Goal: Task Accomplishment & Management: Manage account settings

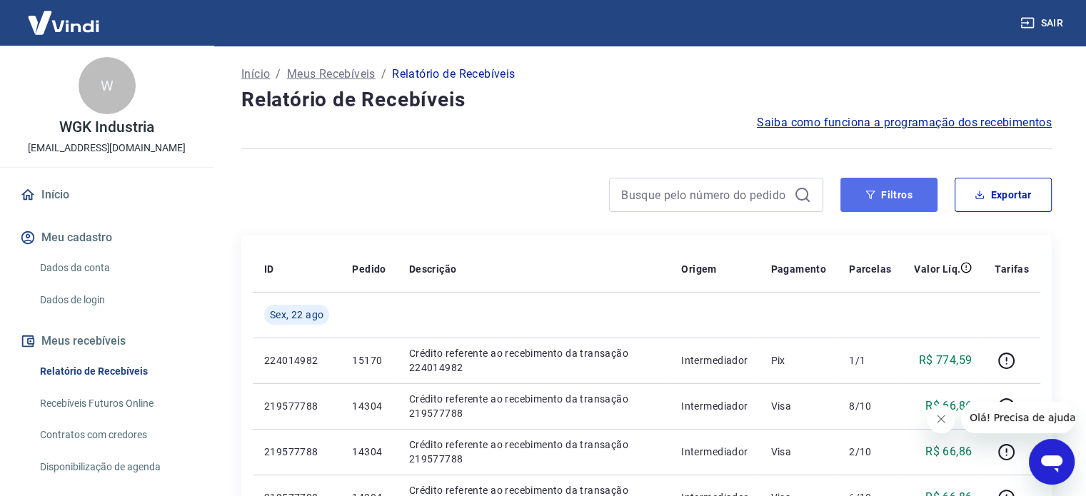
click at [900, 198] on button "Filtros" at bounding box center [888, 195] width 97 height 34
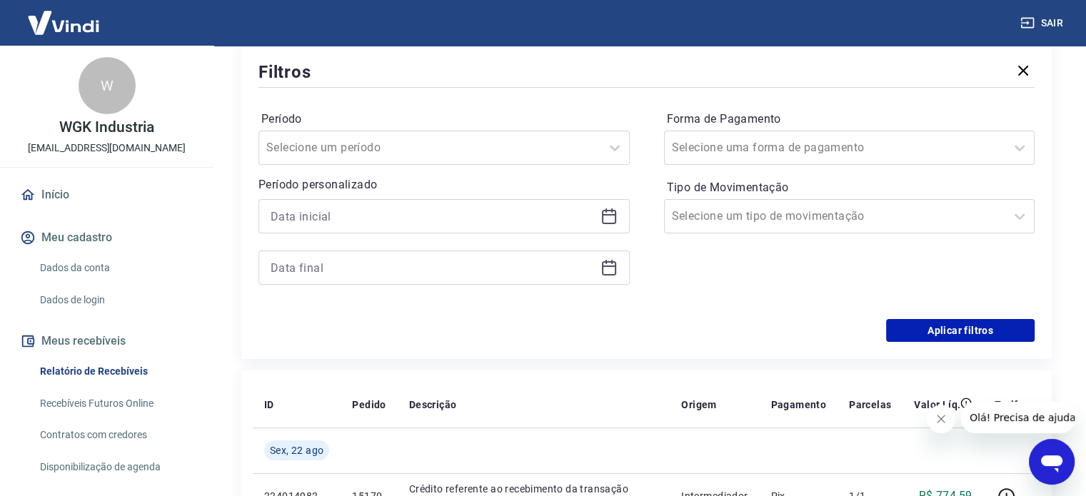
scroll to position [214, 0]
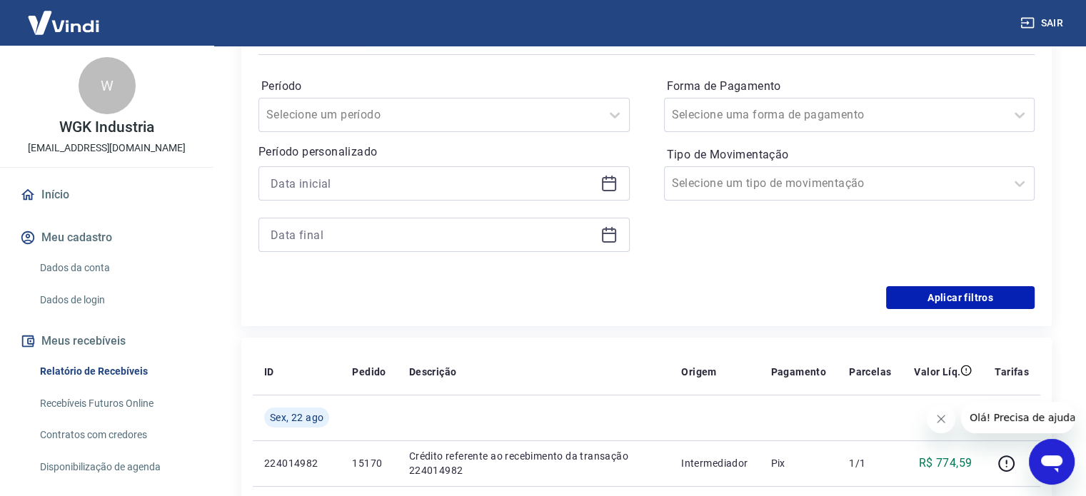
click at [605, 185] on icon at bounding box center [608, 183] width 17 height 17
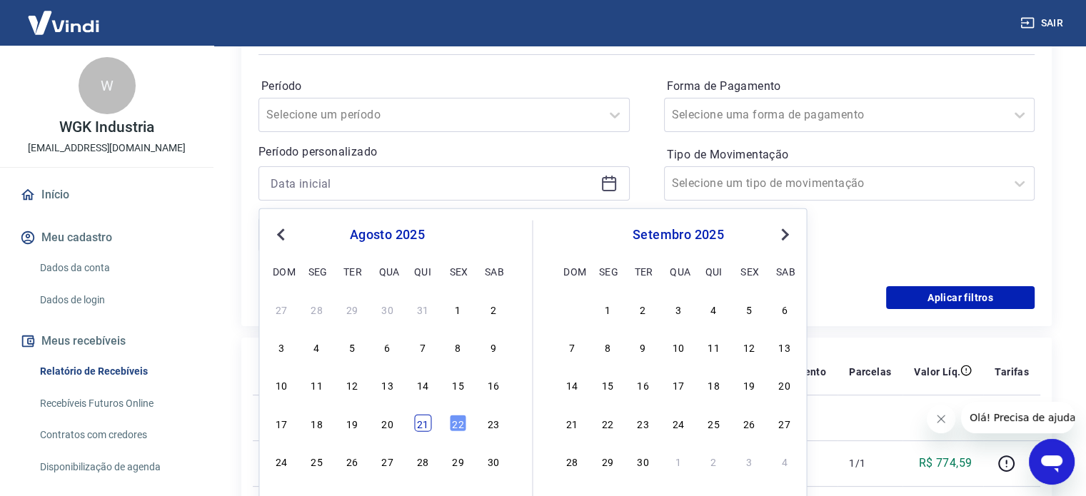
click at [423, 419] on div "21" at bounding box center [422, 422] width 17 height 17
type input "[DATE]"
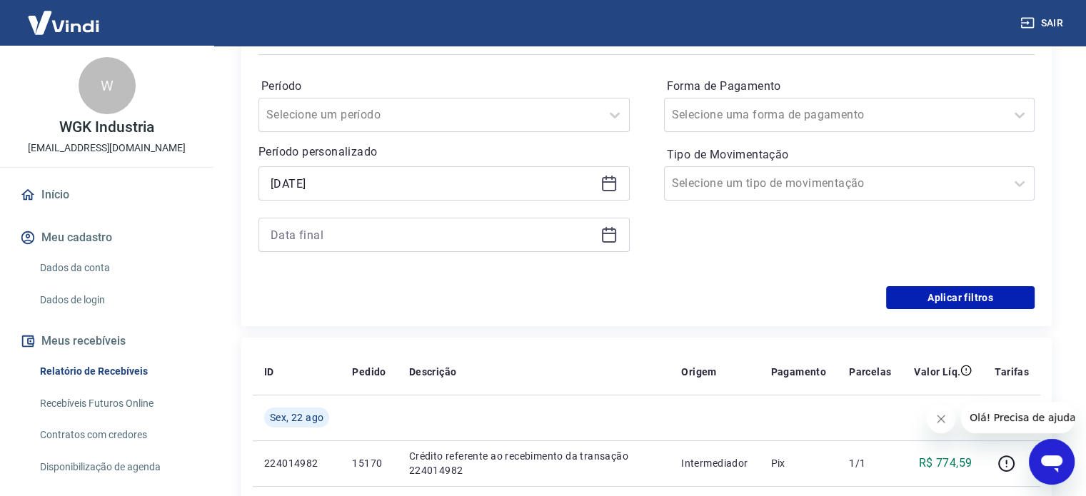
click at [608, 238] on icon at bounding box center [608, 234] width 17 height 17
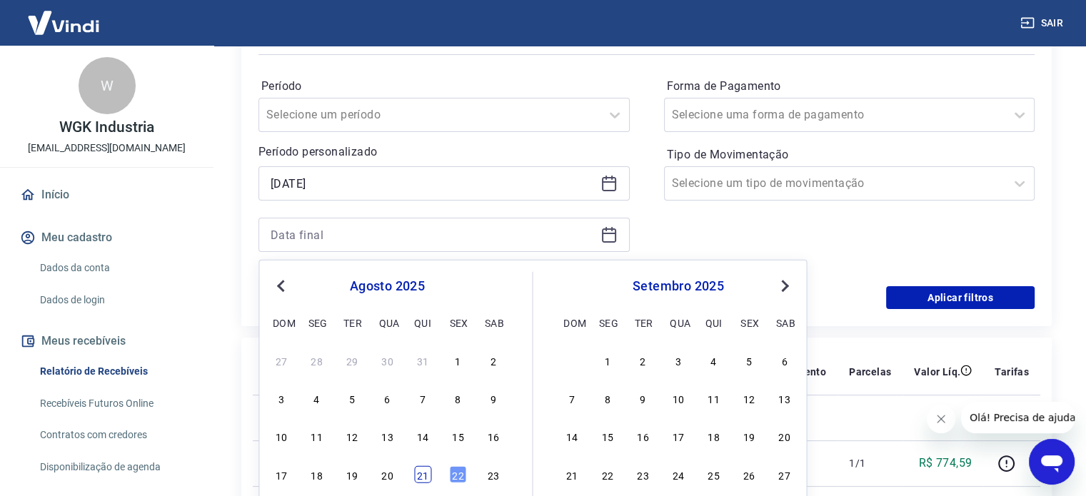
click at [423, 475] on div "21" at bounding box center [422, 473] width 17 height 17
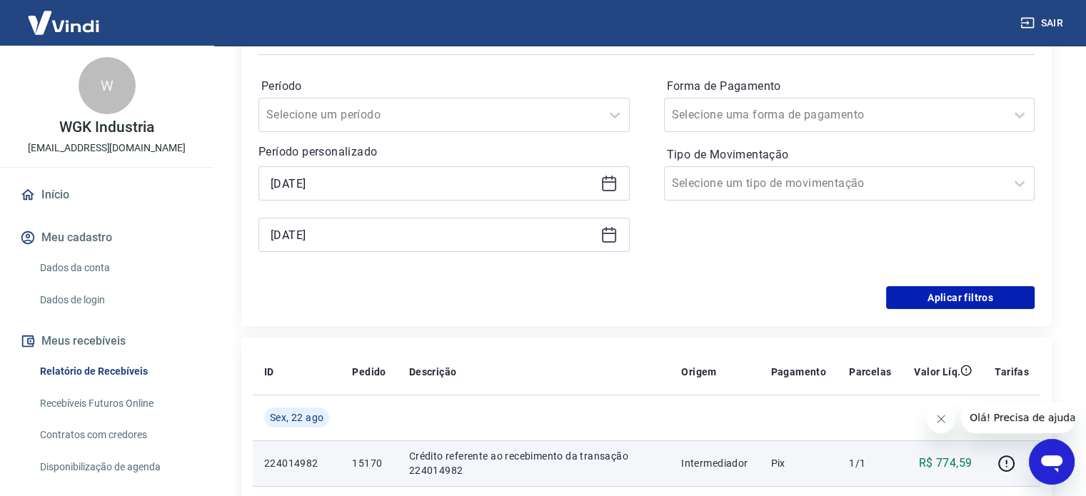
type input "[DATE]"
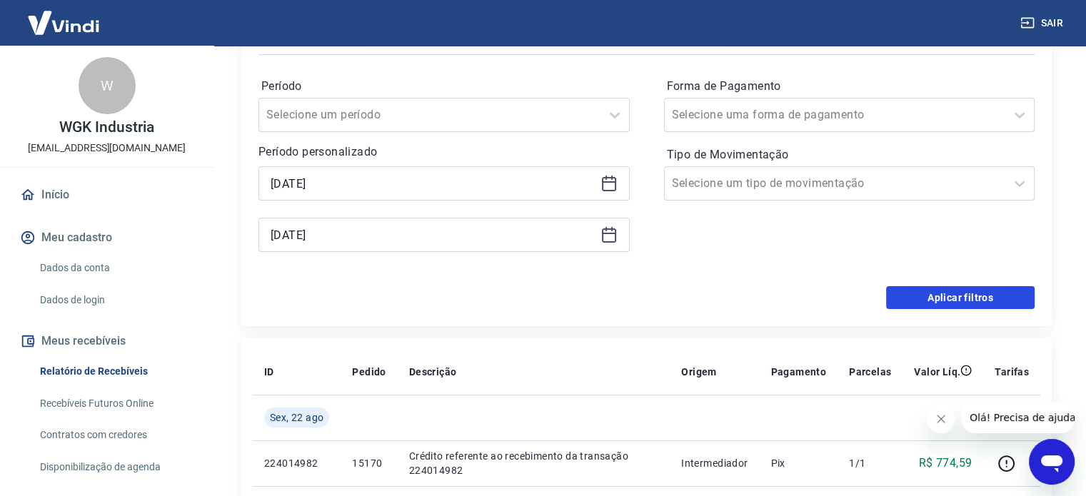
click at [958, 303] on button "Aplicar filtros" at bounding box center [960, 297] width 148 height 23
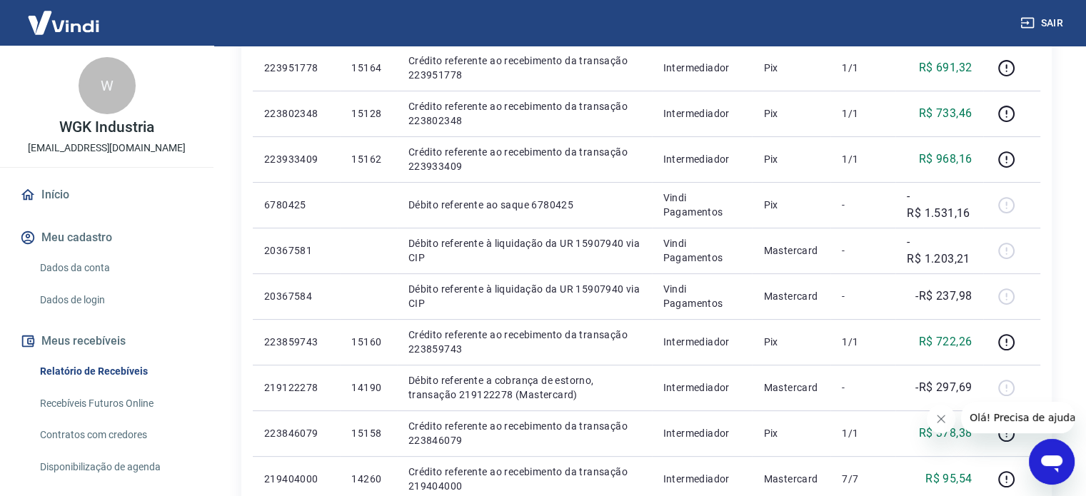
scroll to position [357, 0]
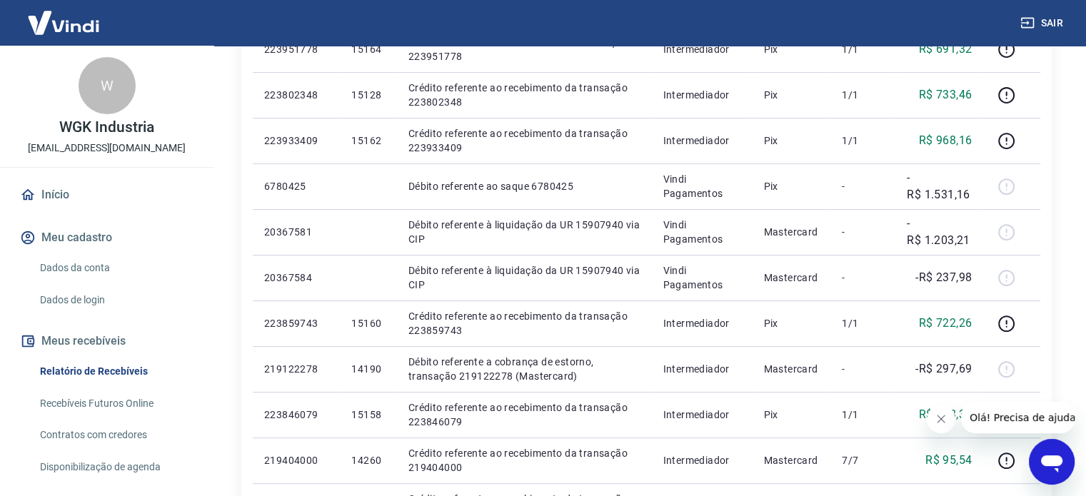
click at [943, 422] on icon "Fechar mensagem da empresa" at bounding box center [940, 418] width 7 height 7
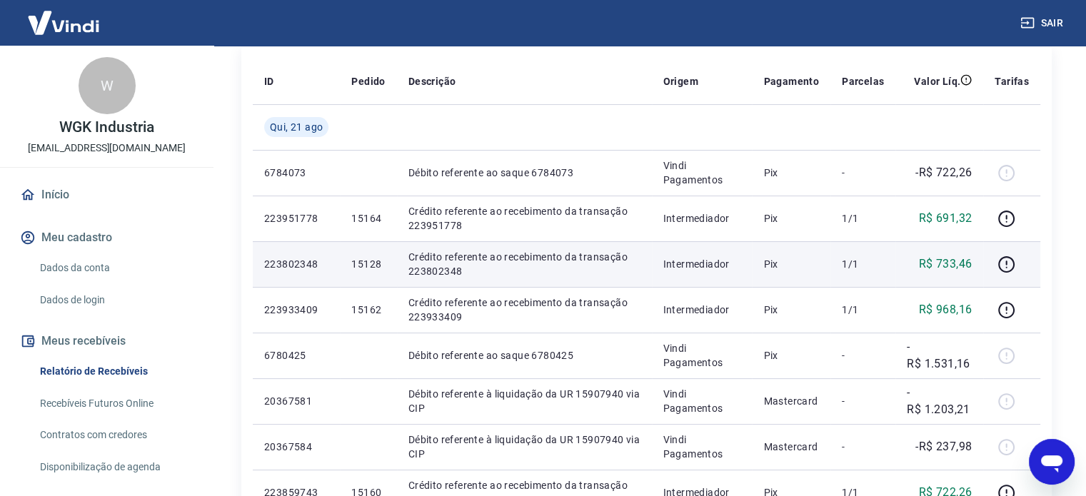
scroll to position [0, 0]
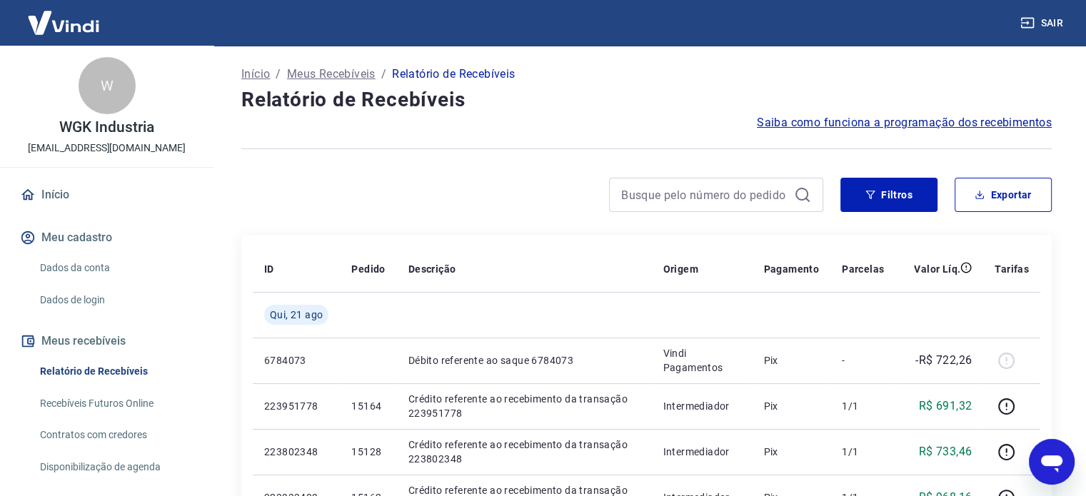
click at [1021, 193] on button "Exportar" at bounding box center [1002, 195] width 97 height 34
type input "[DATE]"
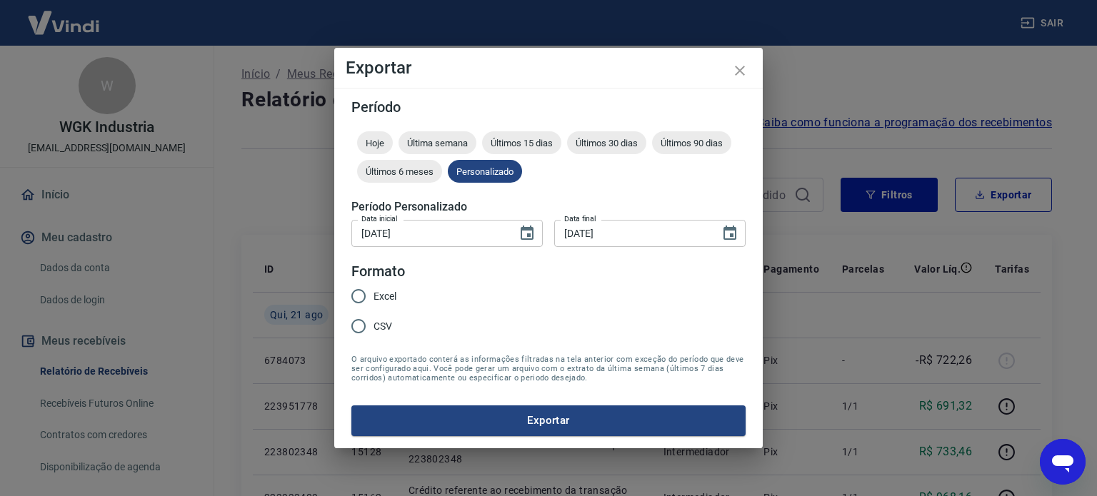
click at [360, 292] on input "Excel" at bounding box center [358, 296] width 30 height 30
radio input "true"
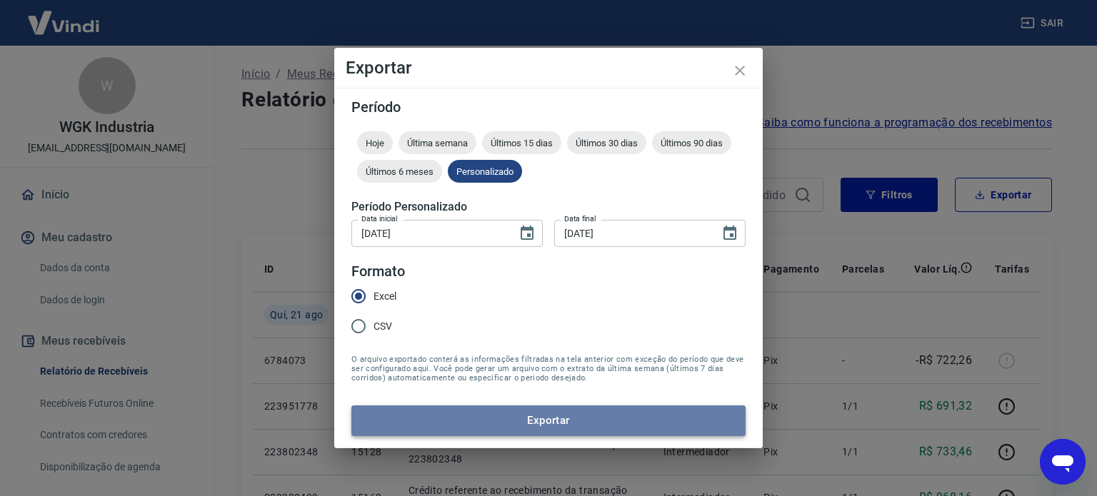
click at [560, 418] on button "Exportar" at bounding box center [548, 421] width 394 height 30
